Goal: Go to known website: Access a specific website the user already knows

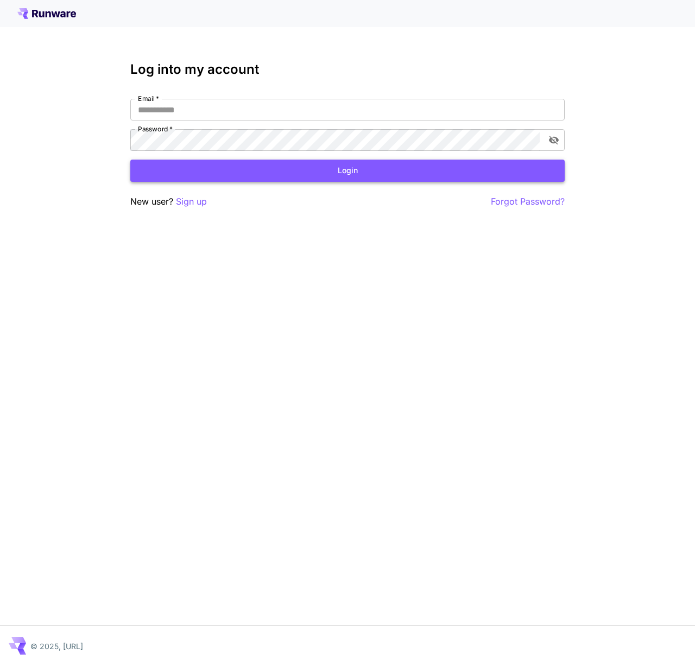
type input "**********"
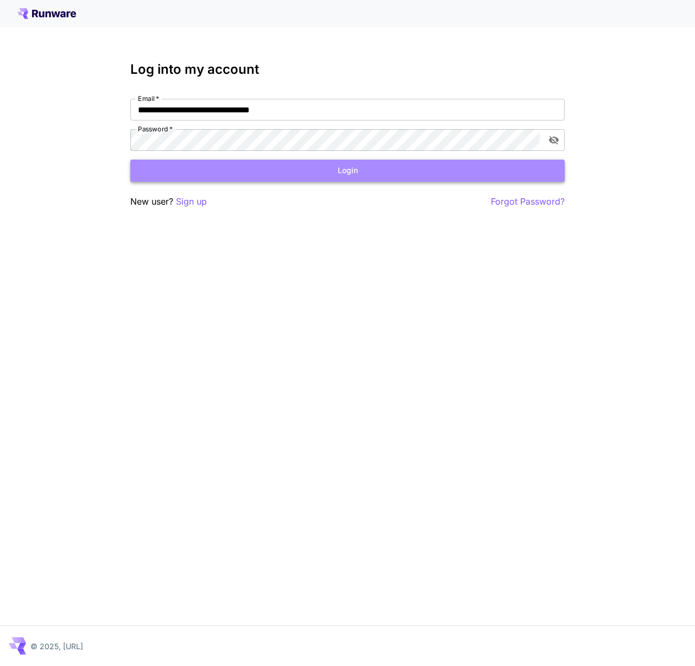
click at [329, 173] on button "Login" at bounding box center [347, 171] width 434 height 22
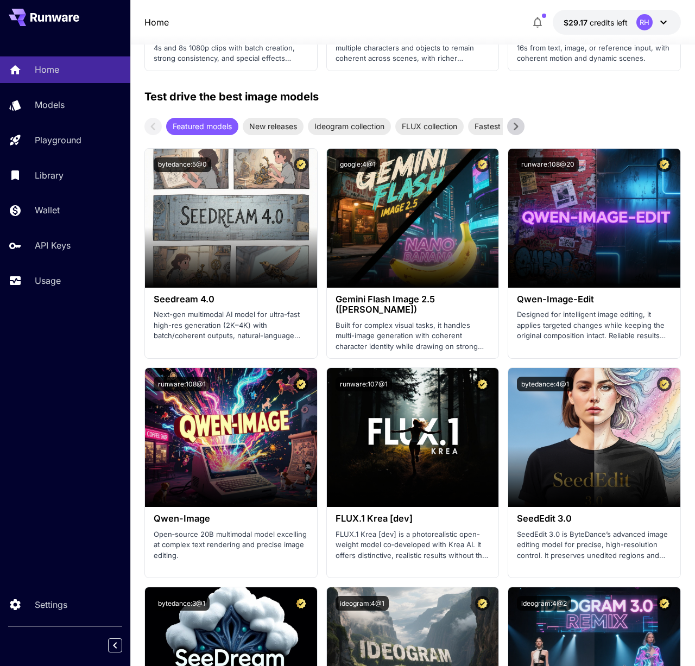
scroll to position [1726, 0]
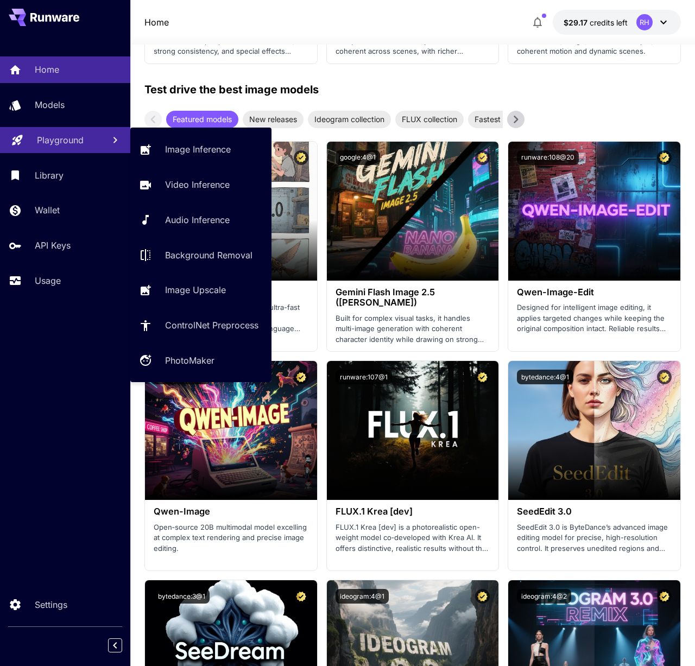
click at [75, 143] on p "Playground" at bounding box center [60, 140] width 47 height 13
